Goal: Find specific page/section: Find specific page/section

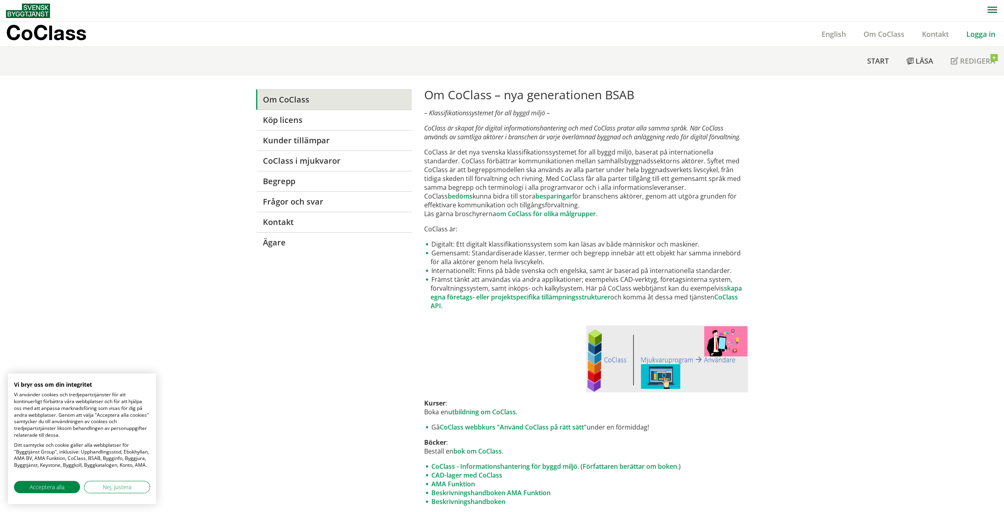
click at [868, 33] on link "Logga in" at bounding box center [981, 34] width 46 height 10
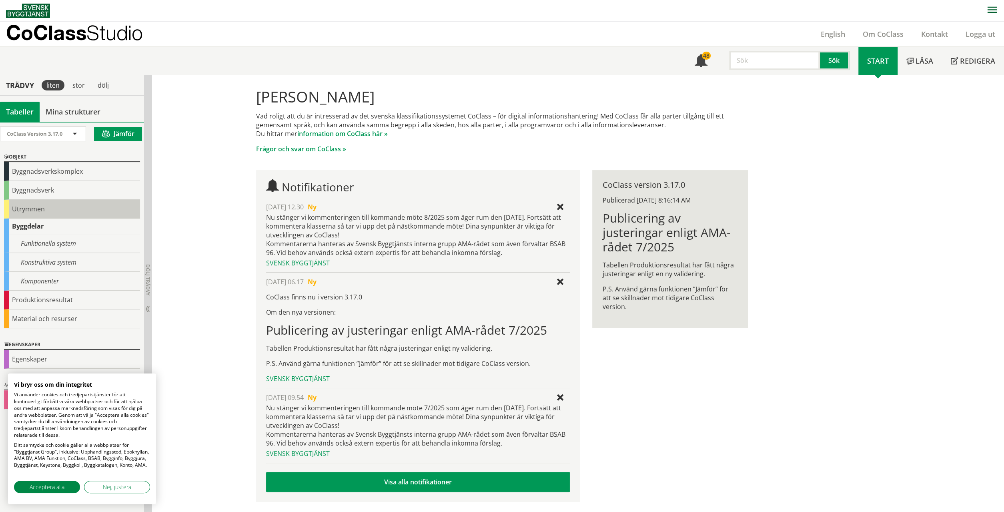
click at [26, 206] on div "Utrymmen" at bounding box center [72, 209] width 136 height 19
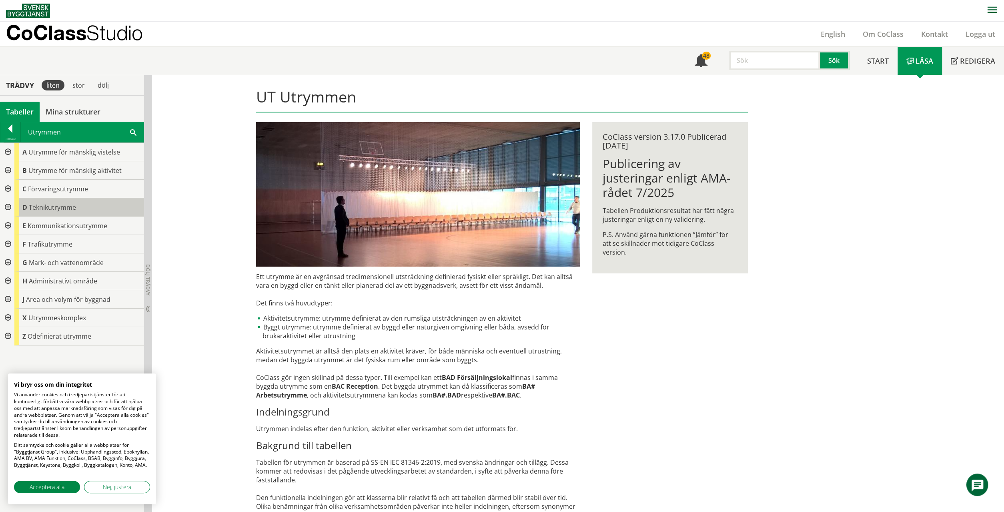
click at [38, 210] on span "Teknikutrymme" at bounding box center [52, 207] width 47 height 9
